Goal: Find specific page/section: Find specific page/section

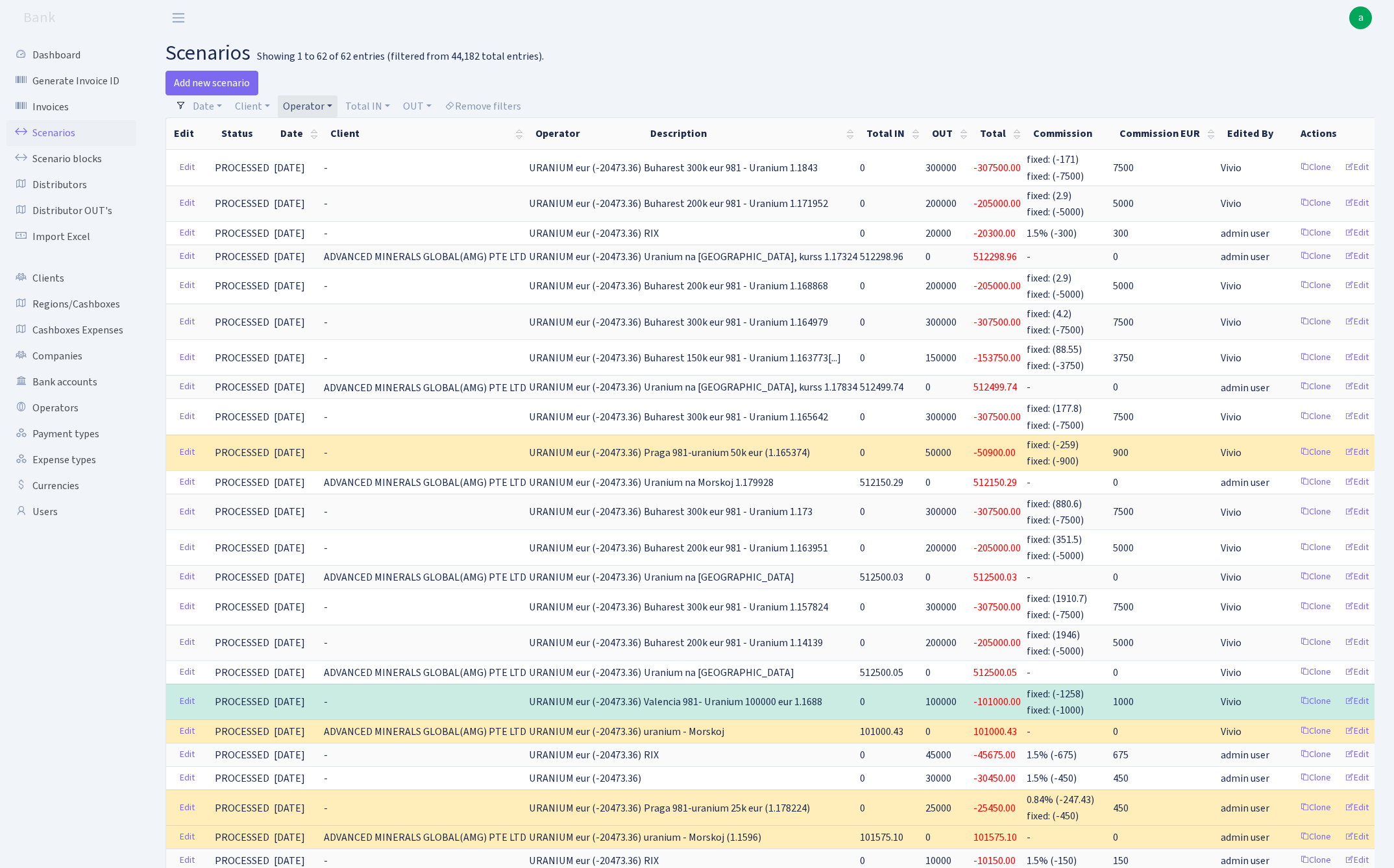
select select "100"
click at [310, 109] on link "Operator" at bounding box center [307, 106] width 59 height 22
click at [359, 130] on span "× URANIUM eur" at bounding box center [325, 130] width 78 height 13
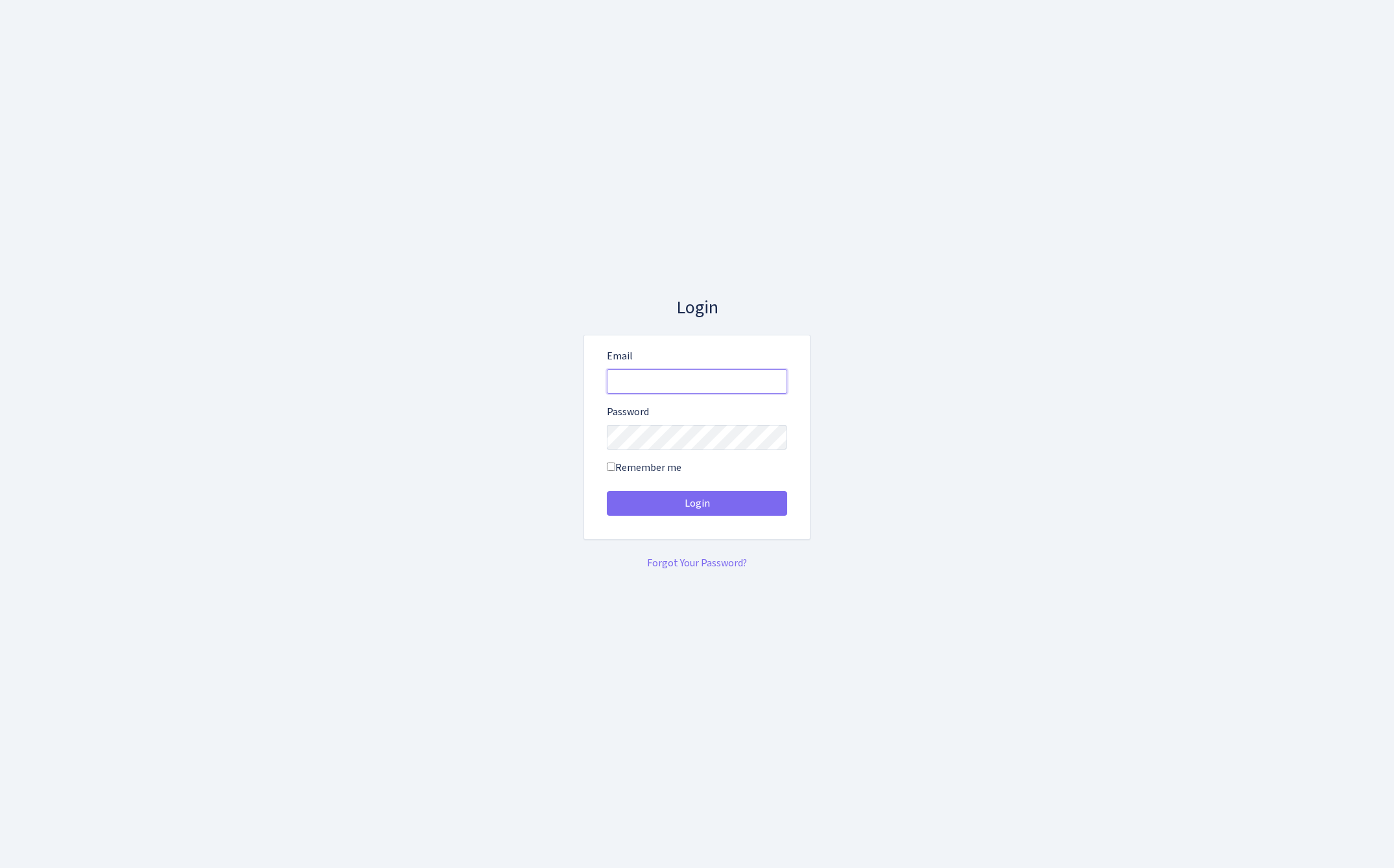
type input "[EMAIL_ADDRESS][DOMAIN_NAME]"
click at [696, 503] on button "Login" at bounding box center [697, 503] width 180 height 25
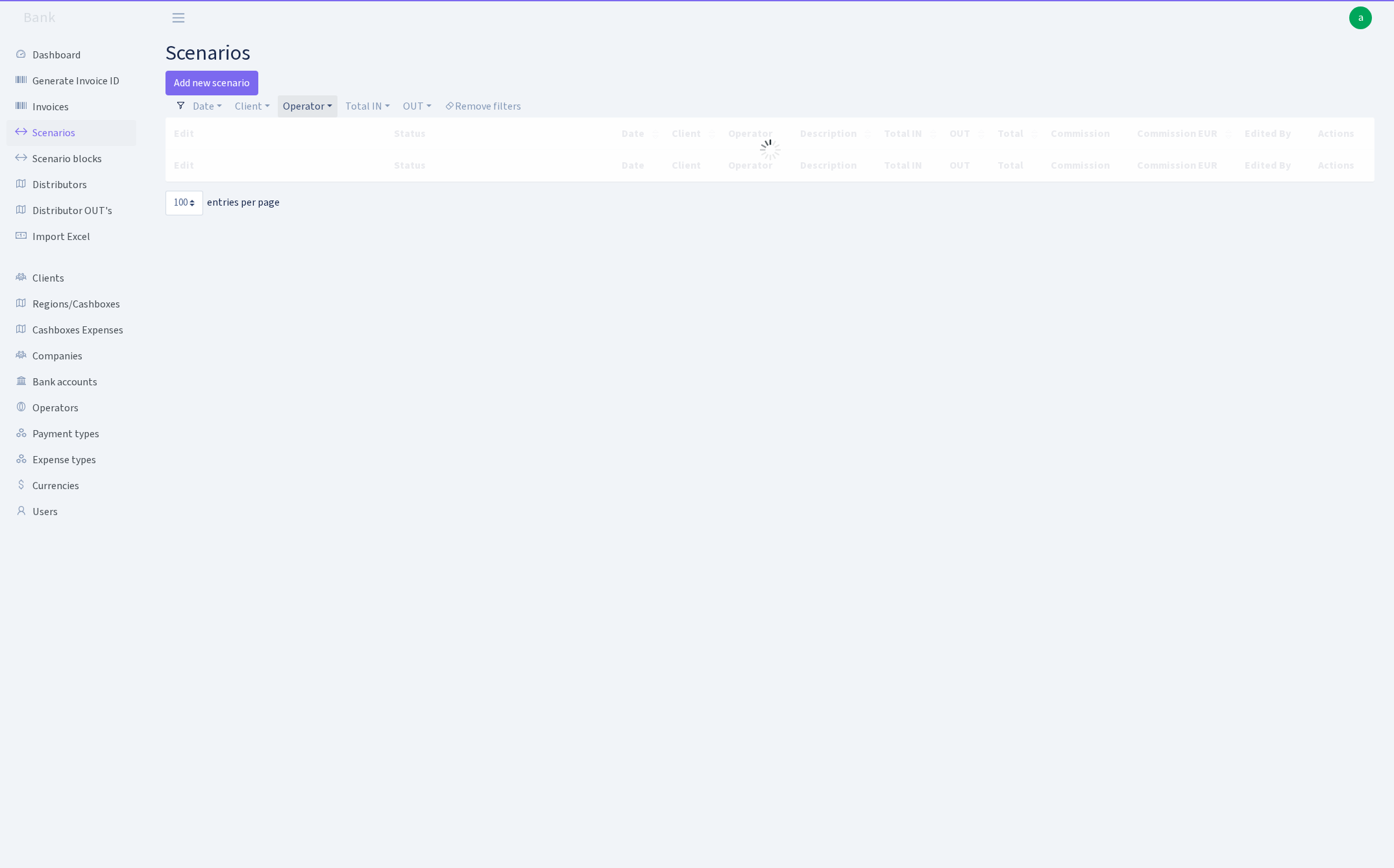
select select "100"
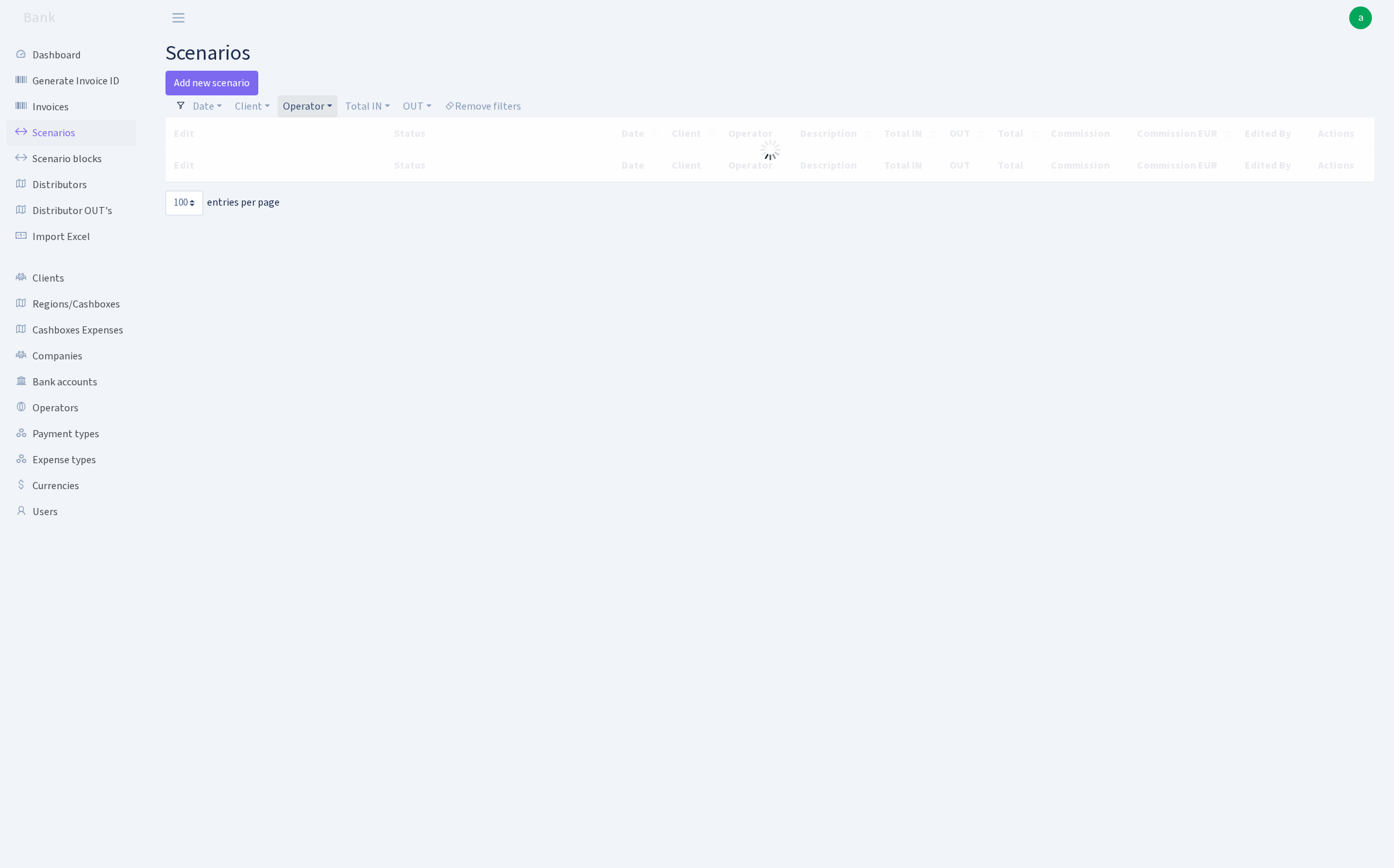
click at [315, 104] on link "Operator" at bounding box center [307, 106] width 59 height 22
click at [248, 104] on link "Client" at bounding box center [252, 106] width 45 height 22
click at [260, 152] on input "search" at bounding box center [281, 153] width 96 height 20
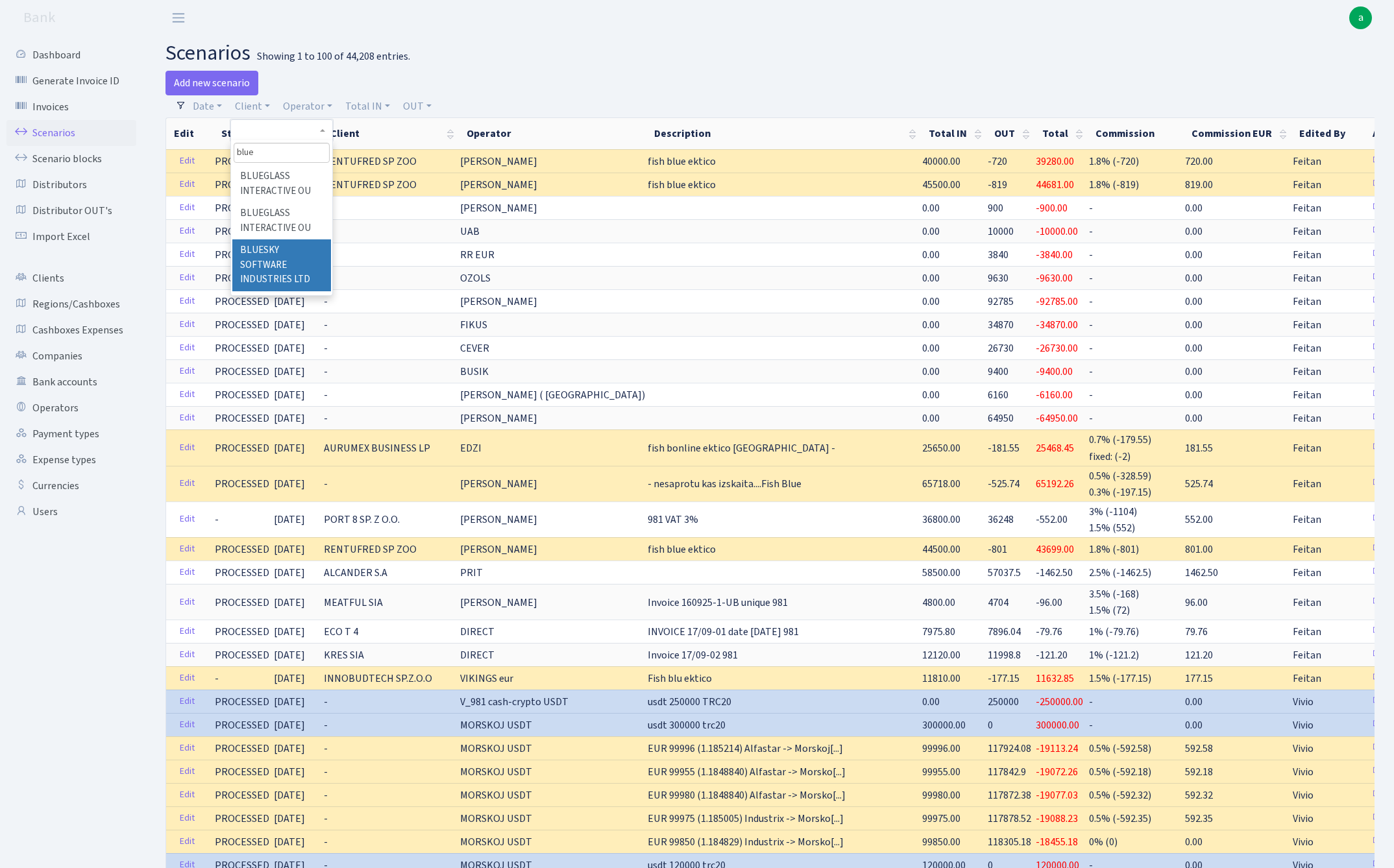
type input "blue"
click at [269, 258] on li "BLUESKY SOFTWARE INDUSTRIES LTD" at bounding box center [281, 265] width 98 height 52
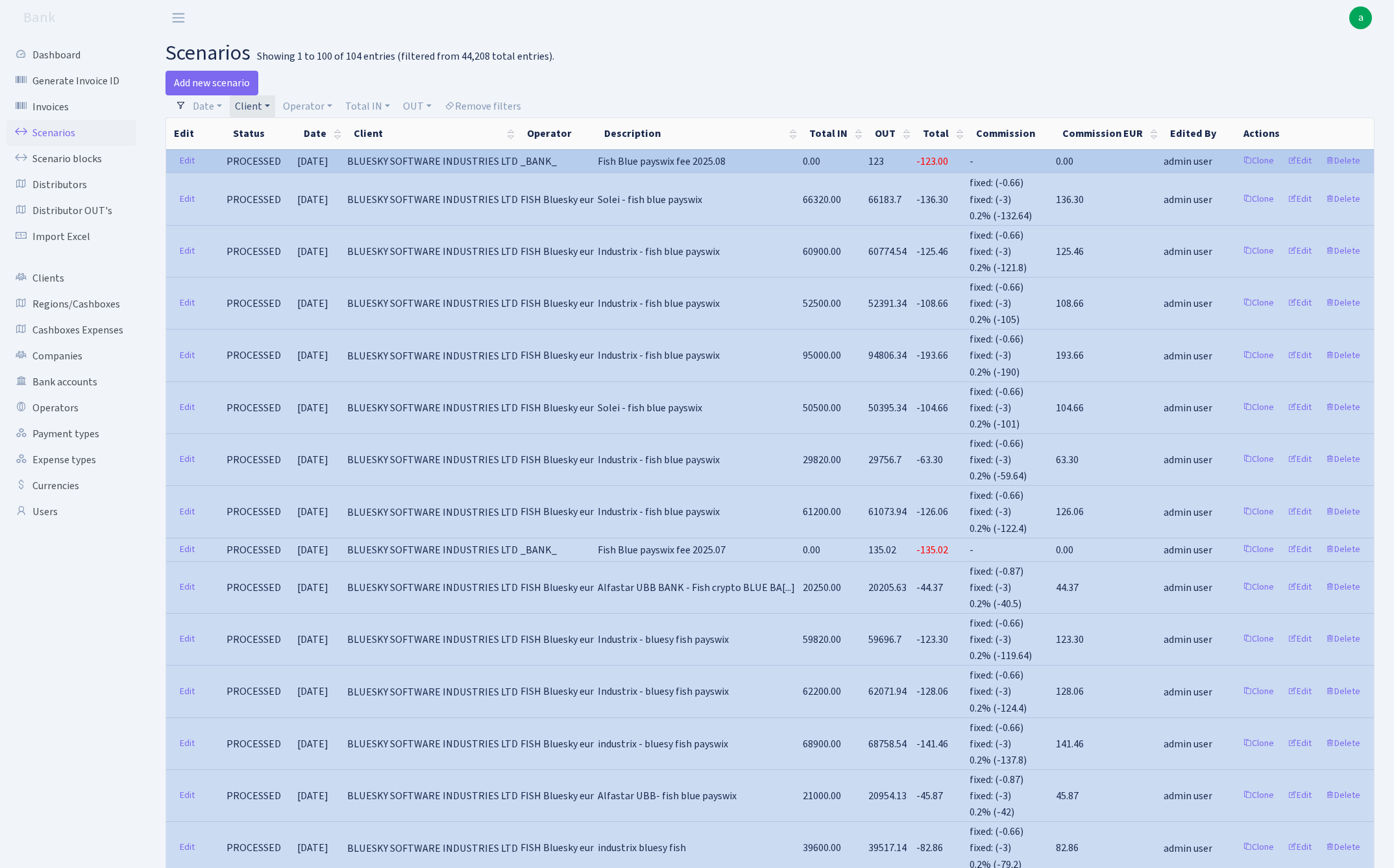
drag, startPoint x: 370, startPoint y: 161, endPoint x: 532, endPoint y: 162, distance: 162.0
click at [520, 162] on td "BLUESKY SOFTWARE INDUSTRIES LTD" at bounding box center [433, 161] width 173 height 23
copy span "BLUESKY SOFTWARE INDUSTRIES LTD"
